Goal: Communication & Community: Answer question/provide support

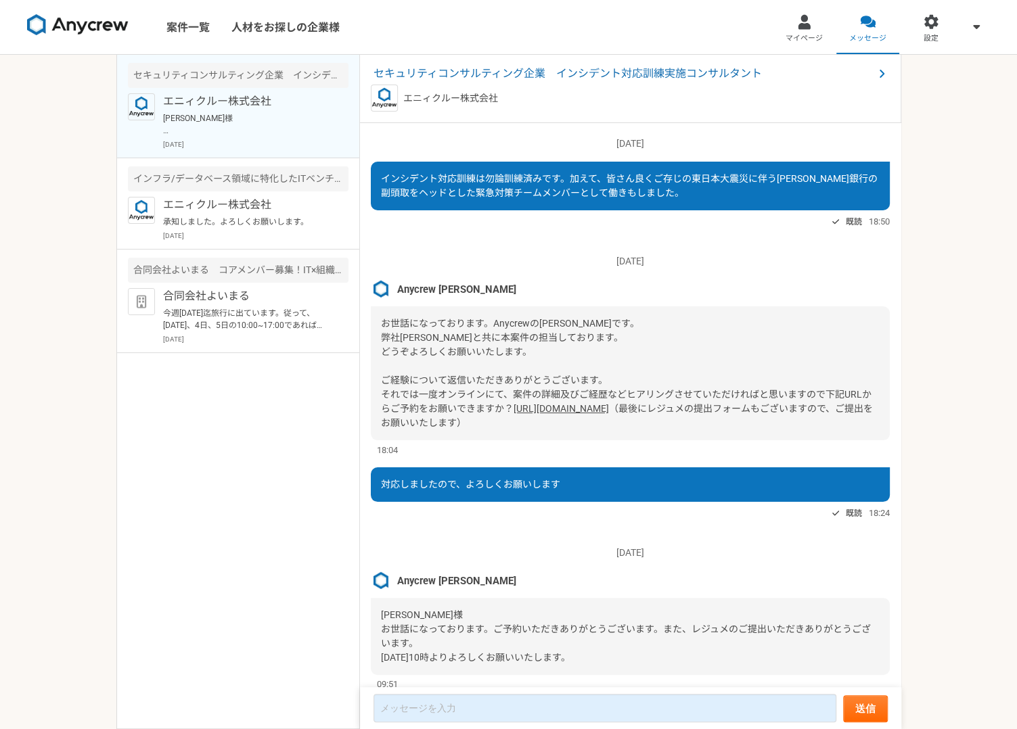
scroll to position [1064, 0]
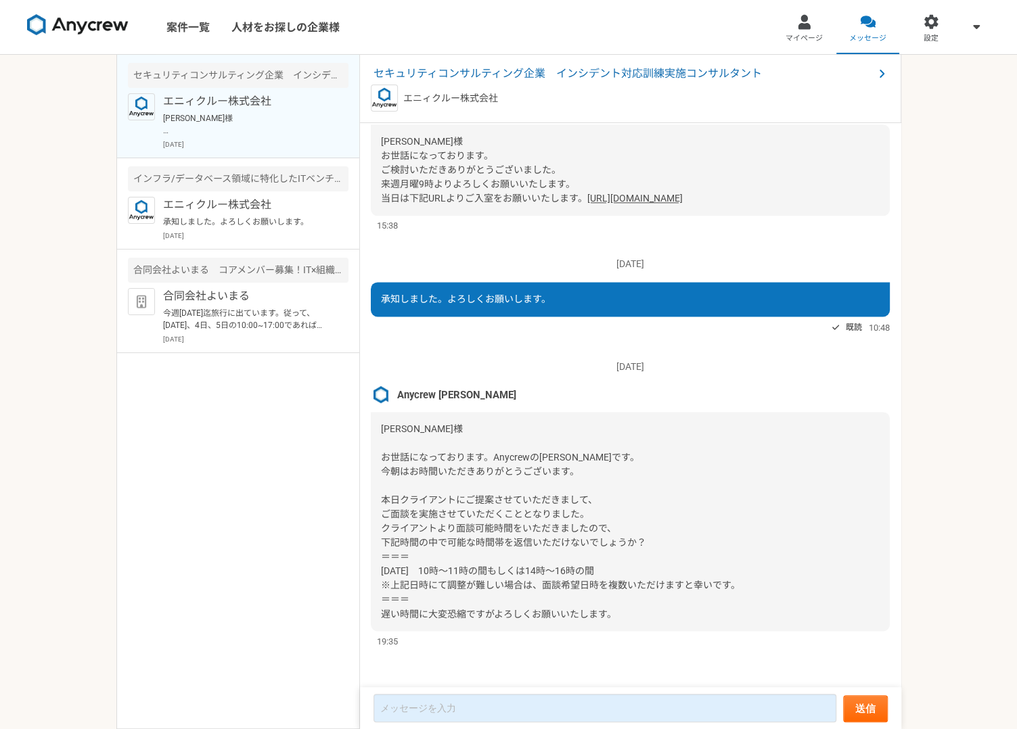
click at [554, 530] on span "[PERSON_NAME]様 お世話になっております。Anycrewの[PERSON_NAME]です。 今朝はお時間いただきありがとうございます。 本日クライ…" at bounding box center [560, 522] width 359 height 196
drag, startPoint x: 382, startPoint y: 572, endPoint x: 600, endPoint y: 569, distance: 217.2
click at [600, 569] on span "[PERSON_NAME]様 お世話になっております。Anycrewの[PERSON_NAME]です。 今朝はお時間いただきありがとうございます。 本日クライ…" at bounding box center [560, 522] width 359 height 196
copy span "[DATE]　10時～11時の間もしくは14時～16時"
click at [482, 711] on textarea at bounding box center [605, 708] width 463 height 28
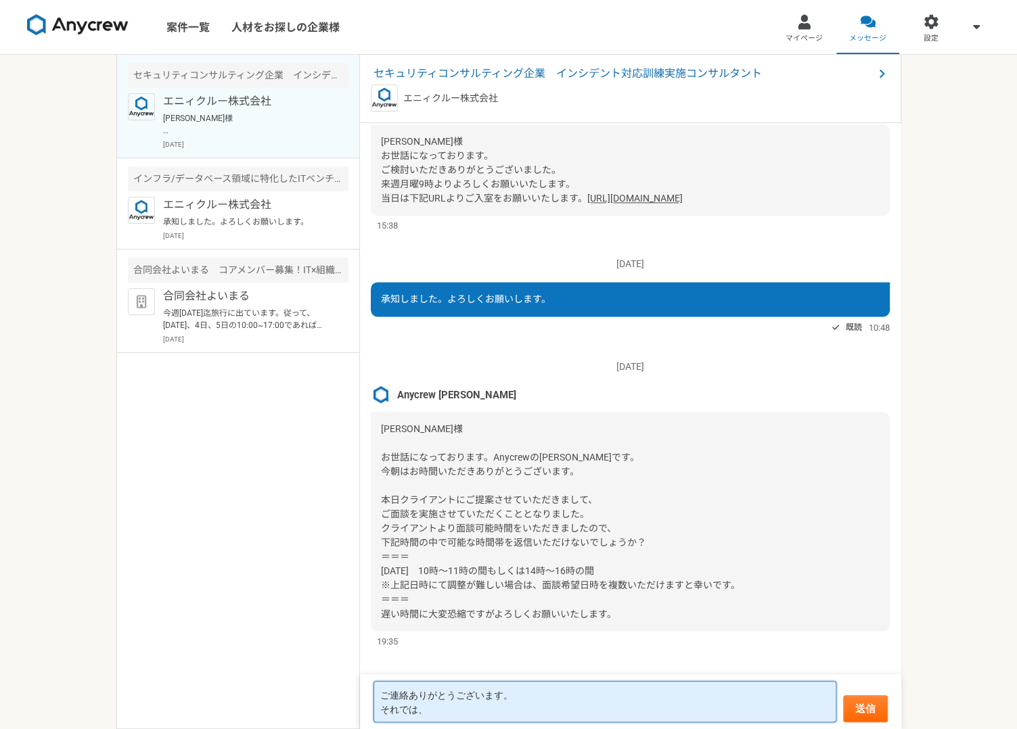
paste textarea "[DATE]　10時～11時の間もしくは14時～16時"
click at [588, 705] on textarea "ご連絡ありがとうございます。 それでは、[DATE]　10時～11時の間もしくは14時～16時" at bounding box center [605, 701] width 463 height 41
type textarea "ご連絡ありがとうございます。 それでは、[DATE]14時～で御願いします。"
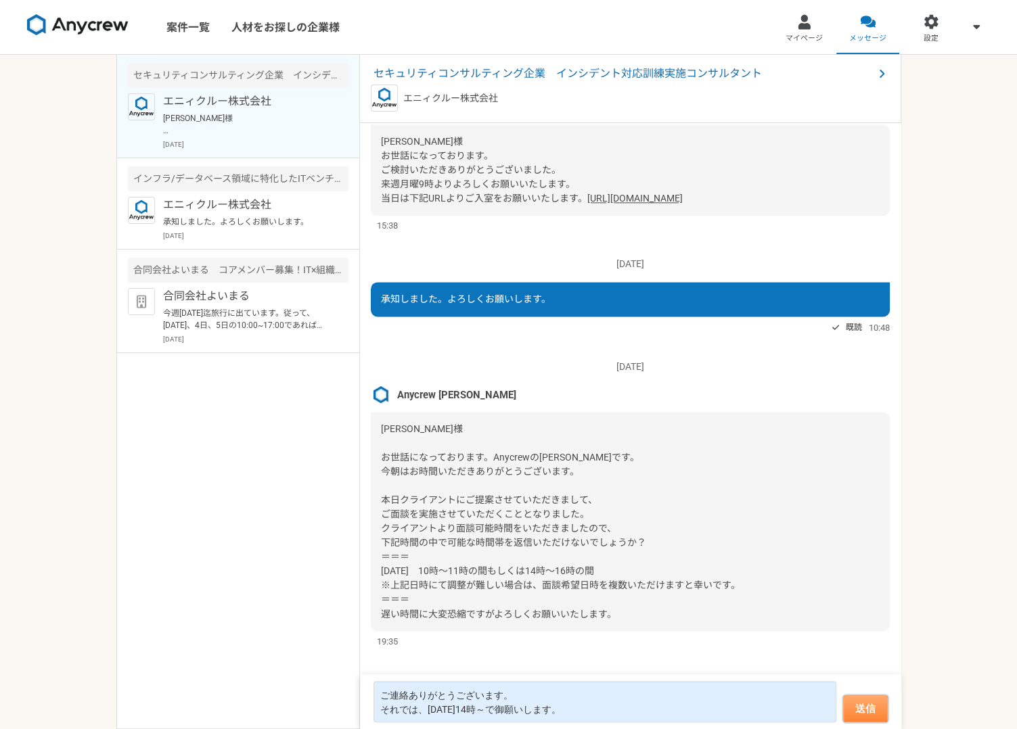
click at [870, 715] on button "送信" at bounding box center [865, 709] width 45 height 27
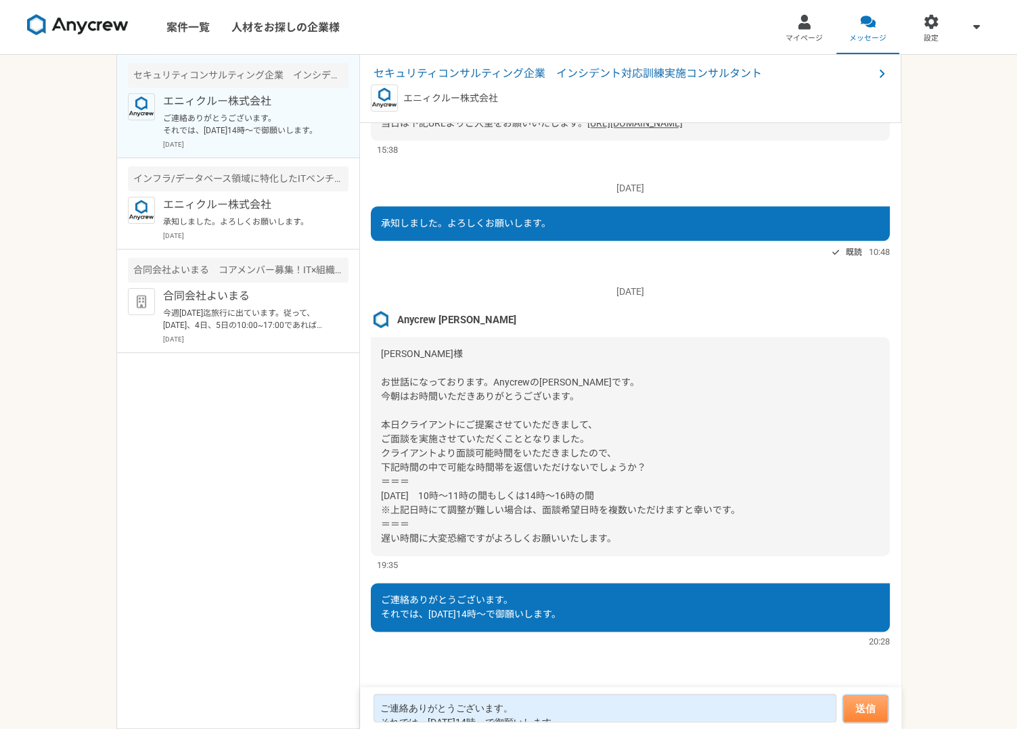
scroll to position [1022, 0]
drag, startPoint x: 642, startPoint y: 623, endPoint x: 382, endPoint y: 349, distance: 377.7
click at [382, 349] on div "[DATE] Anycrew [PERSON_NAME]になっております。Anycrewの[PERSON_NAME]です。 弊社[PERSON_NAME]と共…" at bounding box center [630, 406] width 541 height 566
copy div "[PERSON_NAME]様 お世話になっております。Anycrewの[PERSON_NAME]です。 今朝はお時間いただきありがとうございます。 本日クライ…"
click at [721, 305] on div "[DATE] Anycrew [PERSON_NAME] [PERSON_NAME]様 お世話になっております。Anycrewの[PERSON_NAME]です…" at bounding box center [630, 421] width 519 height 301
